Goal: Task Accomplishment & Management: Manage account settings

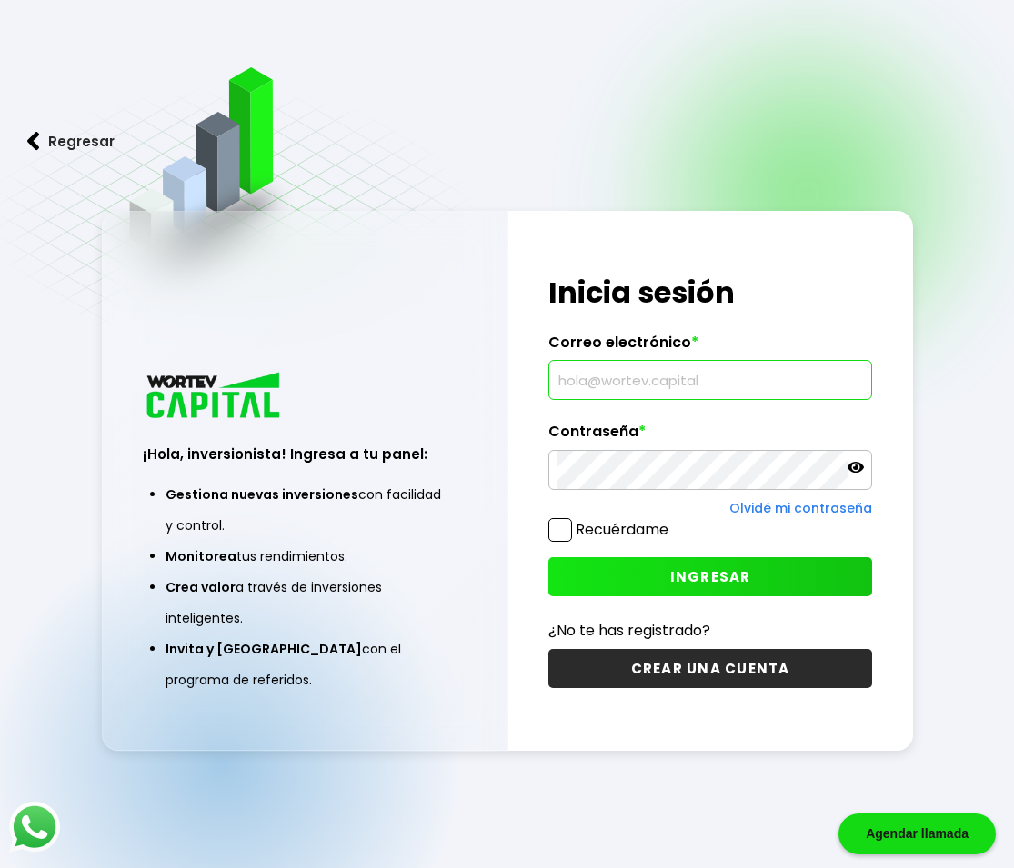
click at [586, 389] on input "text" at bounding box center [709, 380] width 307 height 38
type input "[EMAIL_ADDRESS][DOMAIN_NAME]"
click at [718, 584] on span "INGRESAR" at bounding box center [710, 576] width 81 height 19
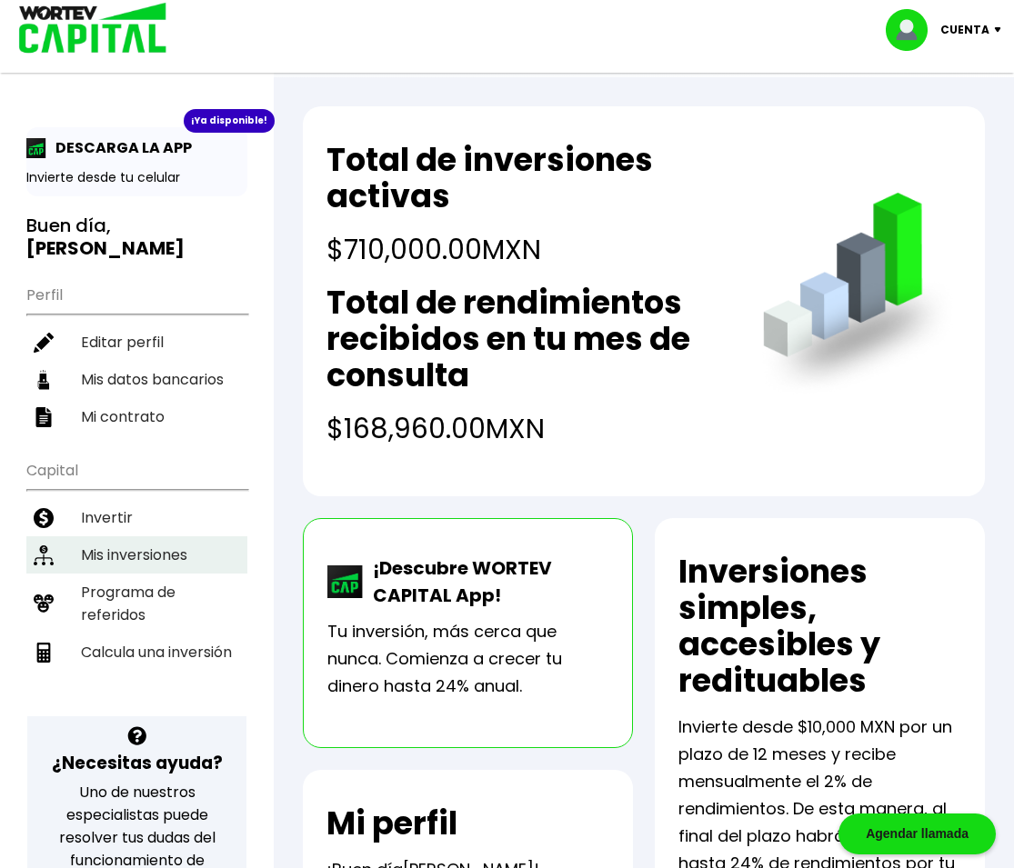
click at [161, 543] on li "Mis inversiones" at bounding box center [136, 554] width 221 height 37
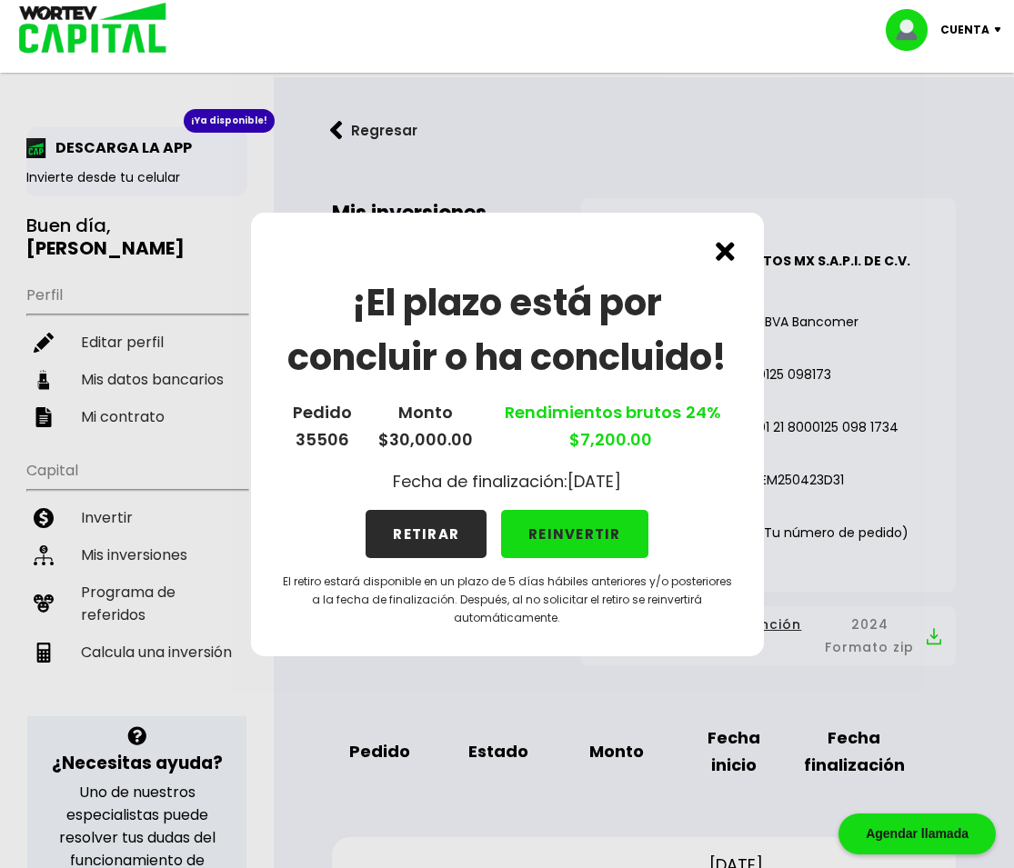
click at [436, 533] on button "RETIRAR" at bounding box center [425, 534] width 121 height 48
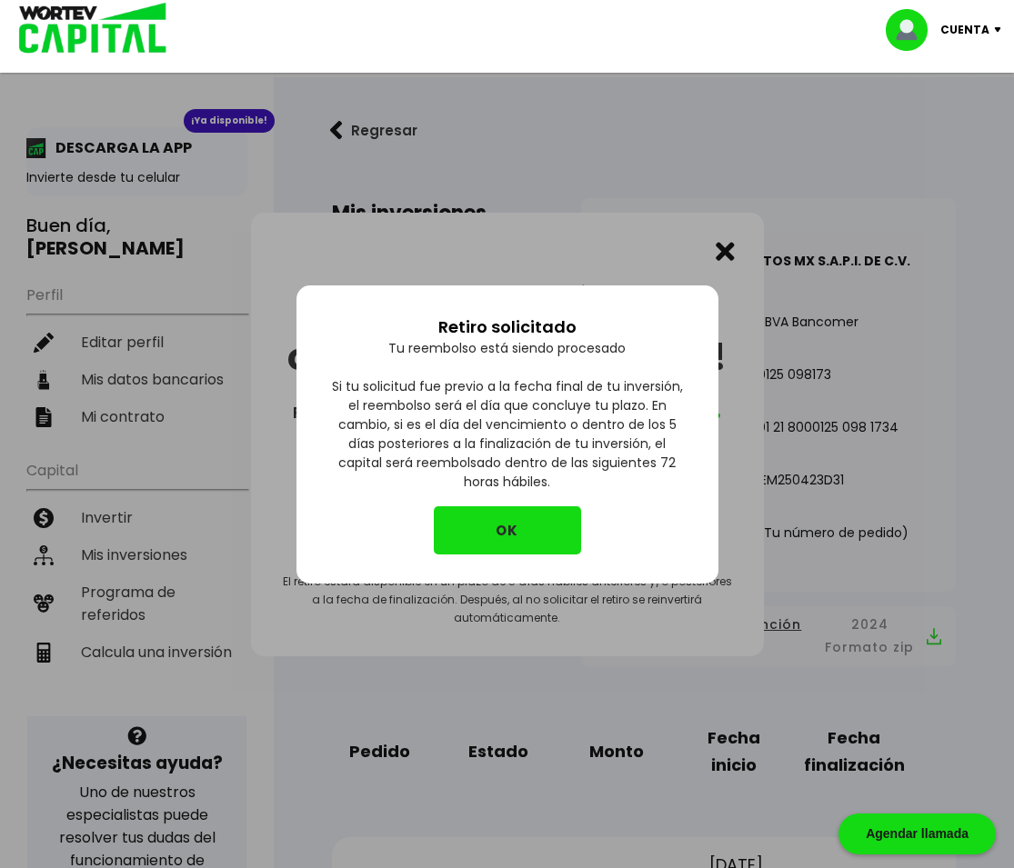
click at [460, 534] on button "OK" at bounding box center [507, 530] width 147 height 48
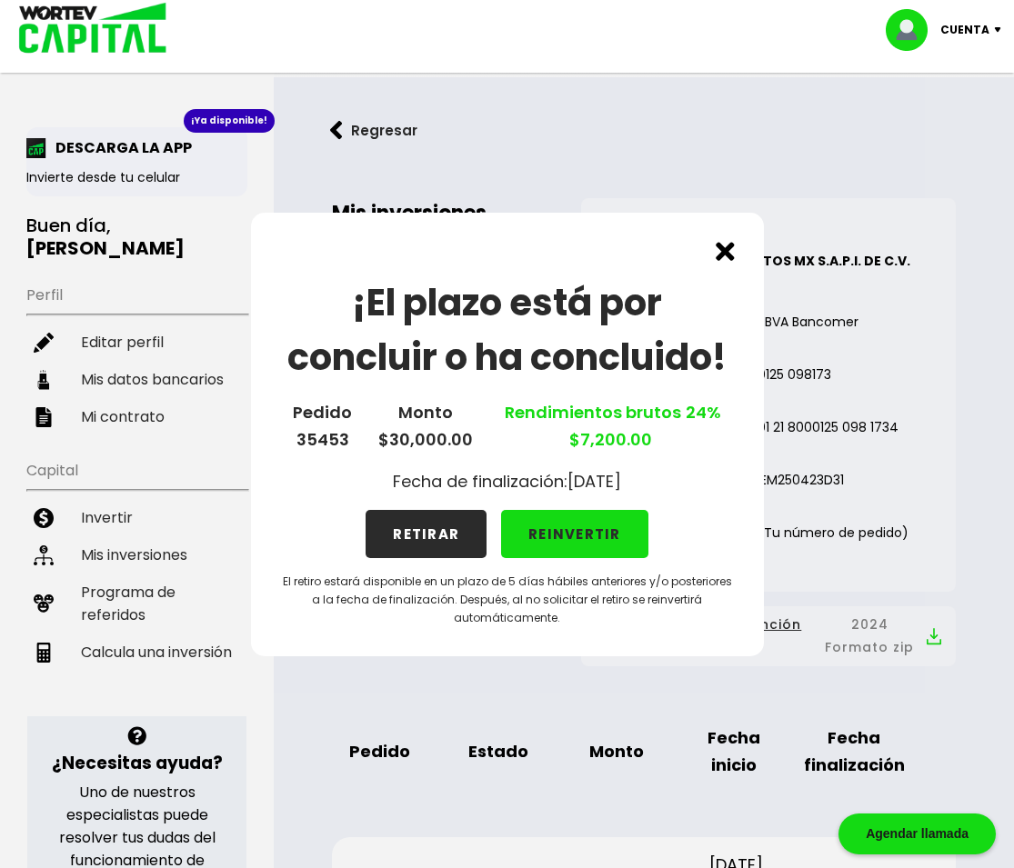
click at [427, 530] on button "RETIRAR" at bounding box center [425, 534] width 121 height 48
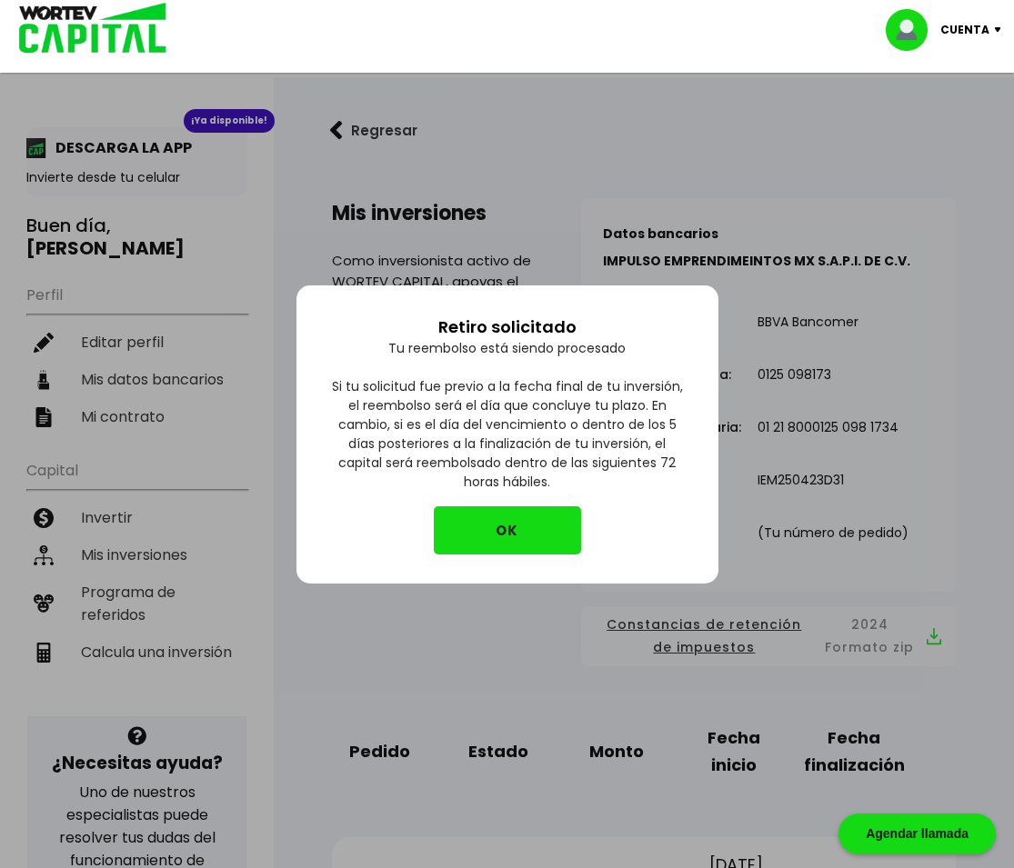
click at [470, 537] on button "OK" at bounding box center [507, 530] width 147 height 48
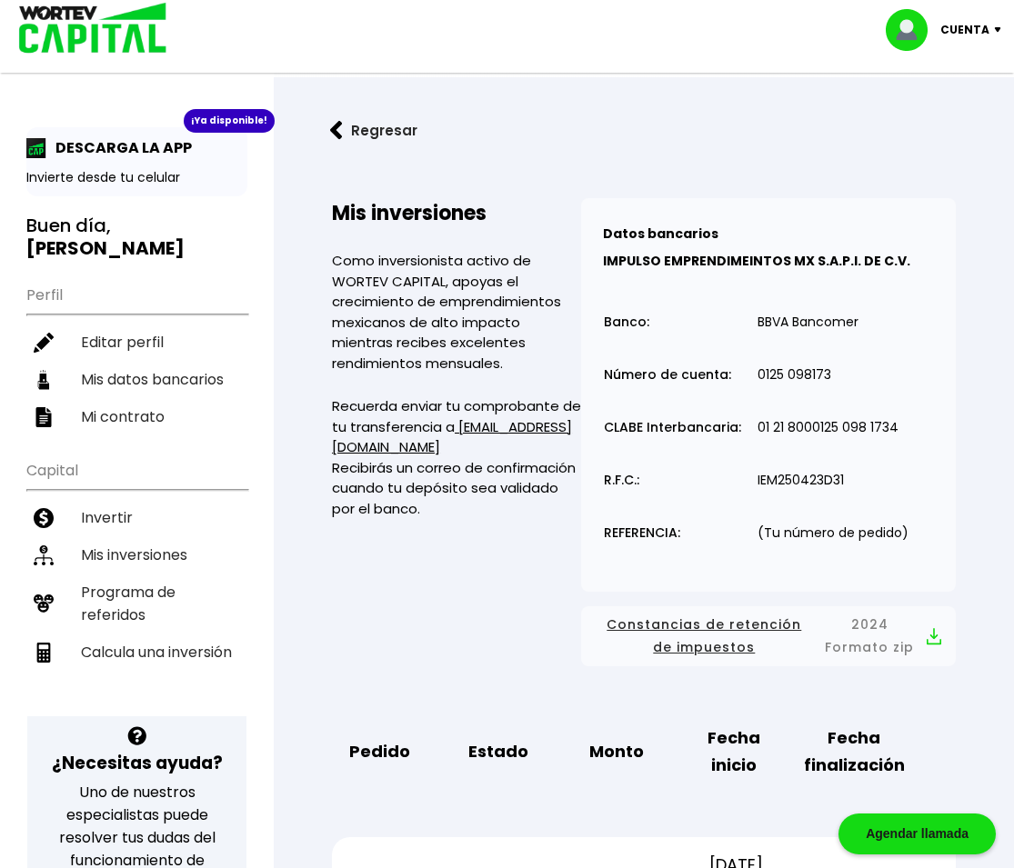
click at [996, 28] on img at bounding box center [1001, 29] width 25 height 5
click at [944, 124] on li "Cerrar sesión" at bounding box center [945, 121] width 145 height 37
